Goal: Task Accomplishment & Management: Manage account settings

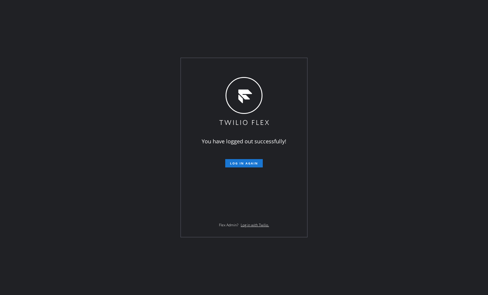
click at [244, 164] on span "Log in again" at bounding box center [244, 163] width 28 height 4
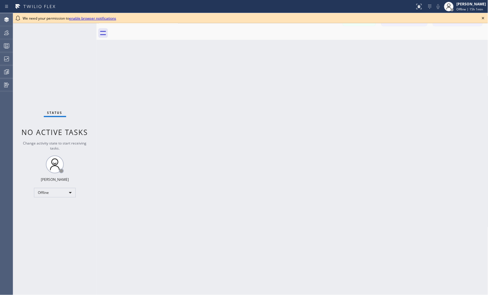
click at [484, 18] on icon at bounding box center [482, 18] width 7 height 7
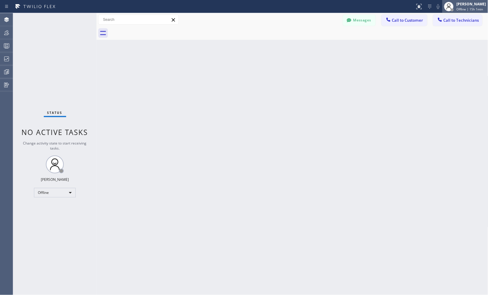
click at [465, 8] on span "Offline | 15h 1min" at bounding box center [469, 9] width 26 height 4
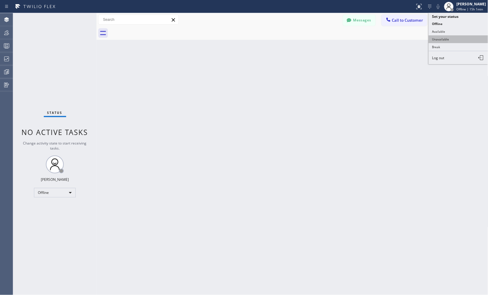
click at [448, 40] on button "Unavailable" at bounding box center [458, 39] width 60 height 8
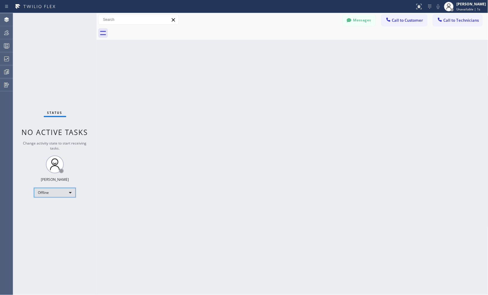
click at [59, 195] on div "Offline" at bounding box center [55, 193] width 42 height 10
click at [52, 217] on li "Unavailable" at bounding box center [54, 215] width 40 height 7
drag, startPoint x: 408, startPoint y: 107, endPoint x: 402, endPoint y: 93, distance: 14.4
click at [408, 104] on div "Back to Dashboard Change Sender ID Customers Technicians Select a contact Outbo…" at bounding box center [291, 154] width 391 height 282
click at [4, 60] on icon at bounding box center [6, 59] width 5 height 5
